Goal: Task Accomplishment & Management: Manage account settings

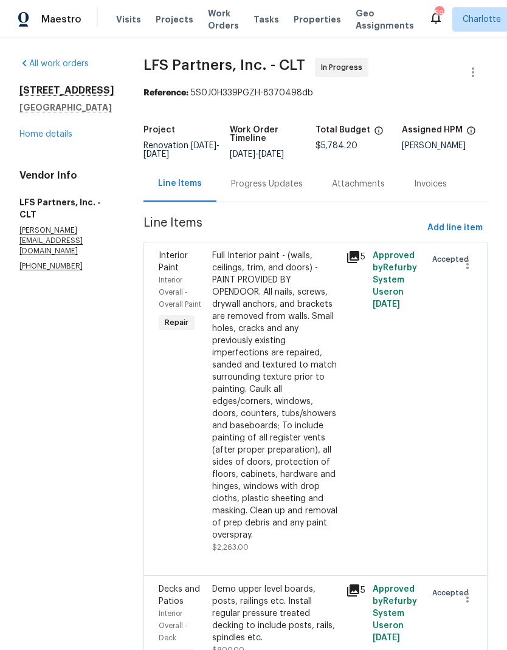
click at [35, 119] on div "107 Alberta Ave Belmont, NC 28012 Home details" at bounding box center [66, 112] width 95 height 56
click at [32, 131] on link "Home details" at bounding box center [45, 134] width 53 height 9
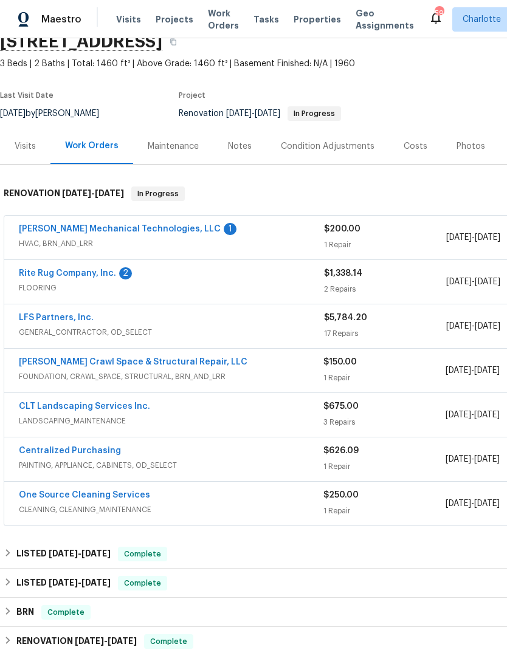
scroll to position [55, 0]
click at [38, 272] on link "Rite Rug Company, Inc." at bounding box center [67, 274] width 97 height 9
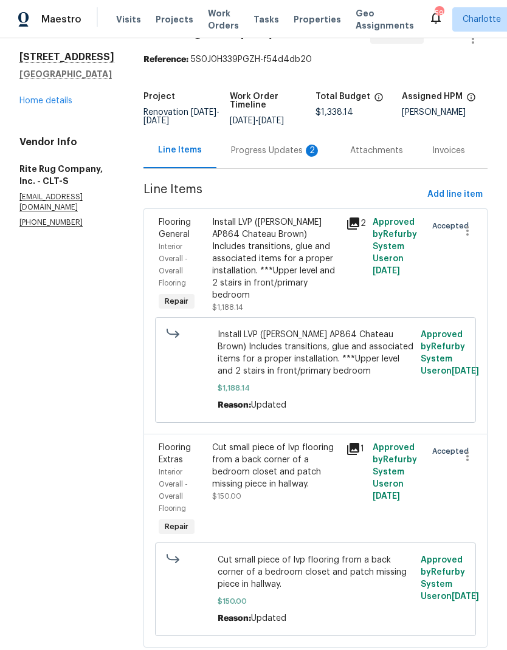
scroll to position [33, 0]
click at [248, 376] on span "Install LVP ([PERSON_NAME] AP864 Chateau Brown) Includes transitions, glue and …" at bounding box center [315, 353] width 196 height 49
click at [244, 368] on span "Install LVP ([PERSON_NAME] AP864 Chateau Brown) Includes transitions, glue and …" at bounding box center [315, 353] width 196 height 49
click at [225, 302] on div "Install LVP (Knighton AP864 Chateau Brown) Includes transitions, glue and assoc…" at bounding box center [275, 265] width 134 height 104
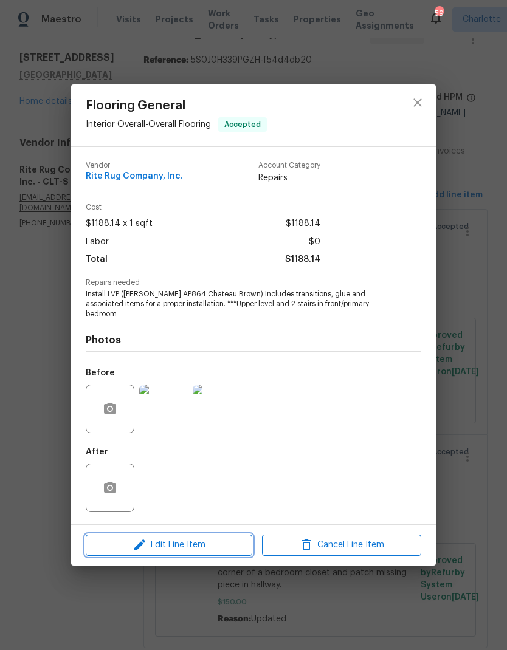
click at [118, 542] on span "Edit Line Item" at bounding box center [168, 545] width 159 height 15
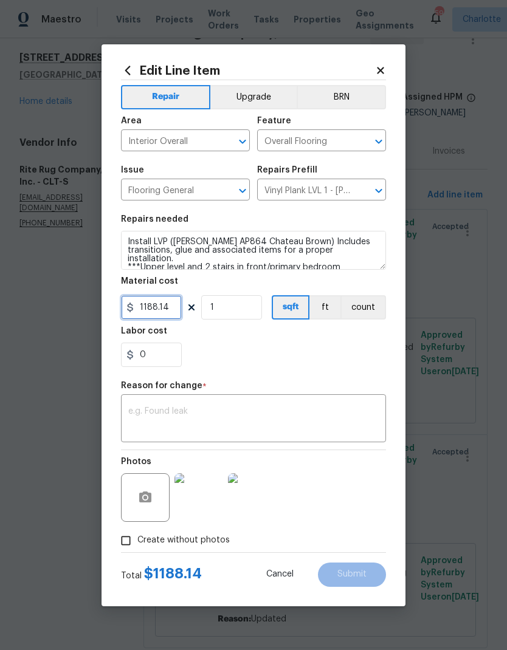
click at [157, 309] on input "1188.14" at bounding box center [151, 307] width 61 height 24
type input "1194.44"
click at [365, 398] on div "x ​" at bounding box center [253, 419] width 265 height 45
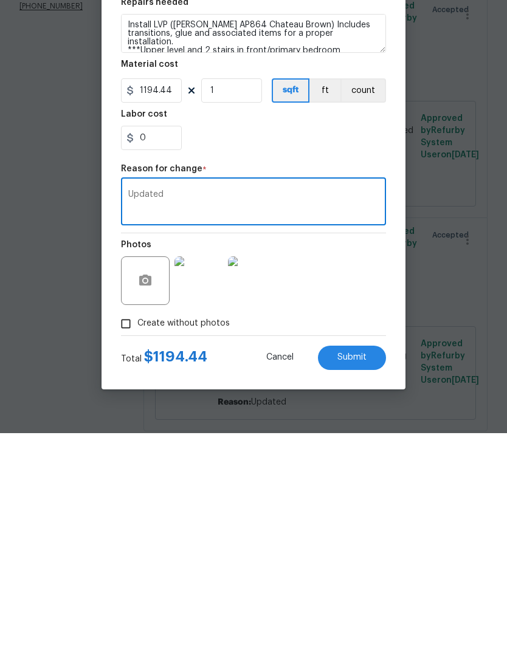
type textarea "Updated"
click at [366, 570] on span "Submit" at bounding box center [351, 574] width 29 height 9
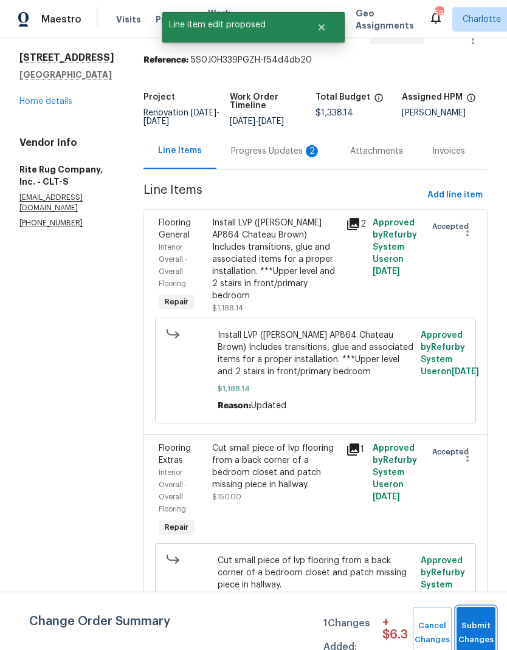
click at [473, 622] on span "Submit Changes" at bounding box center [475, 633] width 27 height 28
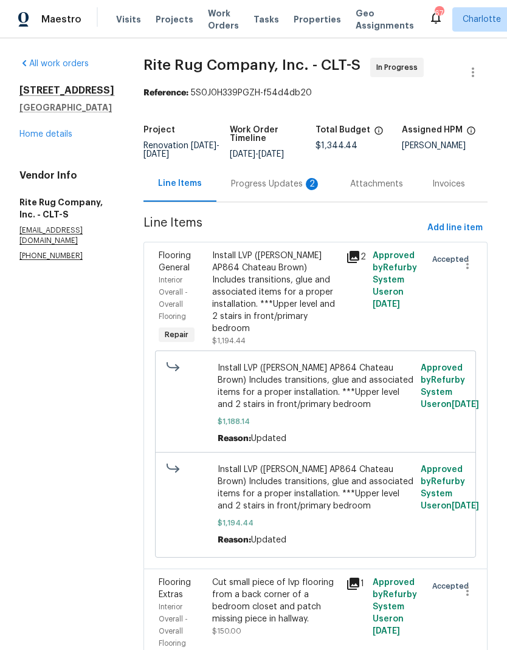
click at [33, 136] on link "Home details" at bounding box center [45, 134] width 53 height 9
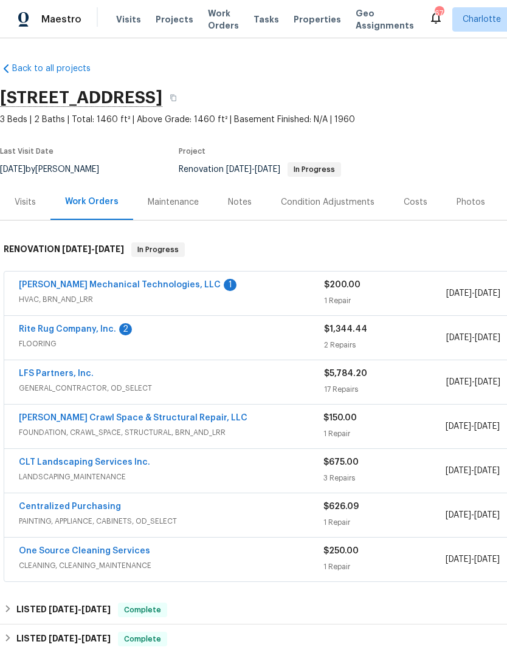
click at [43, 325] on link "Rite Rug Company, Inc." at bounding box center [67, 329] width 97 height 9
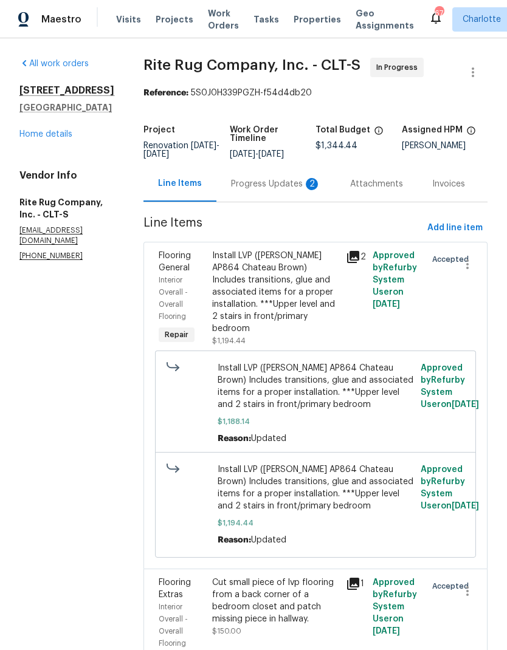
click at [278, 190] on div "Progress Updates 2" at bounding box center [276, 184] width 90 height 12
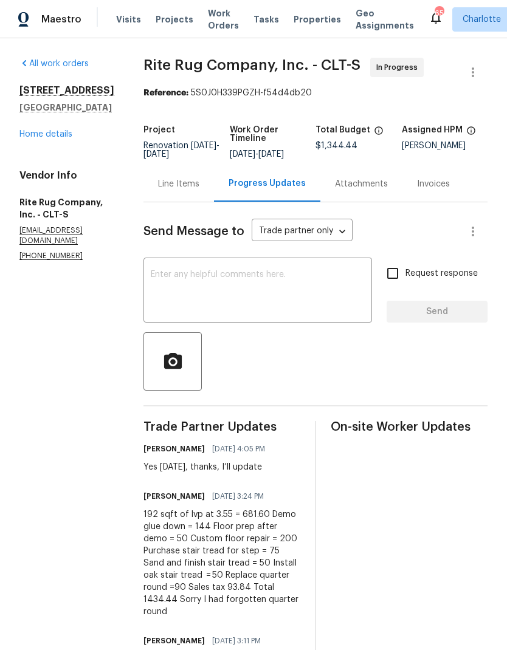
click at [29, 137] on link "Home details" at bounding box center [45, 134] width 53 height 9
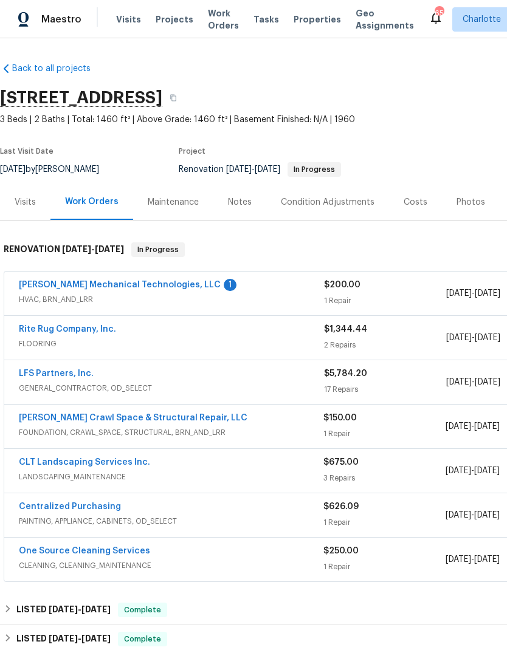
click at [65, 285] on link "[PERSON_NAME] Mechanical Technologies, LLC" at bounding box center [120, 285] width 202 height 9
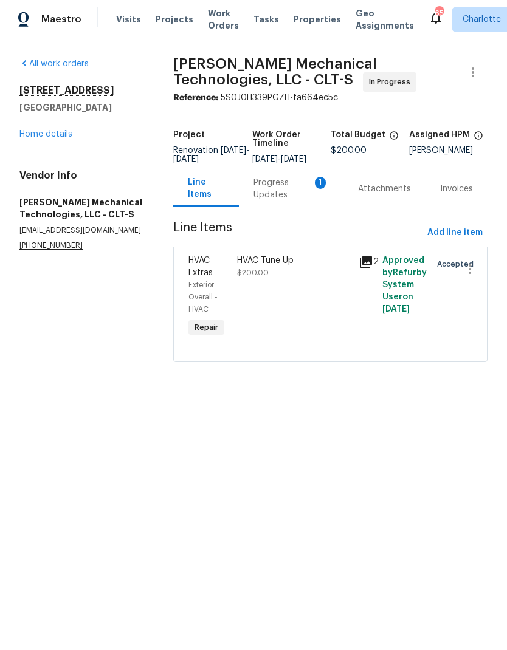
click at [263, 201] on div "Progress Updates 1" at bounding box center [290, 189] width 75 height 24
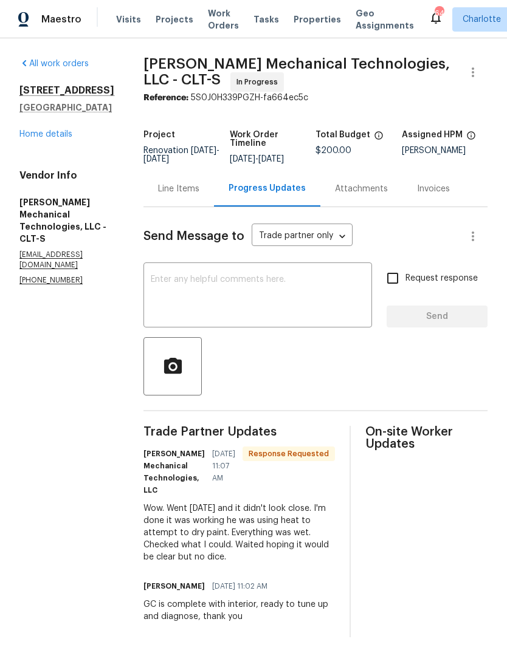
scroll to position [15, 0]
click at [33, 130] on link "Home details" at bounding box center [45, 134] width 53 height 9
